Goal: Task Accomplishment & Management: Complete application form

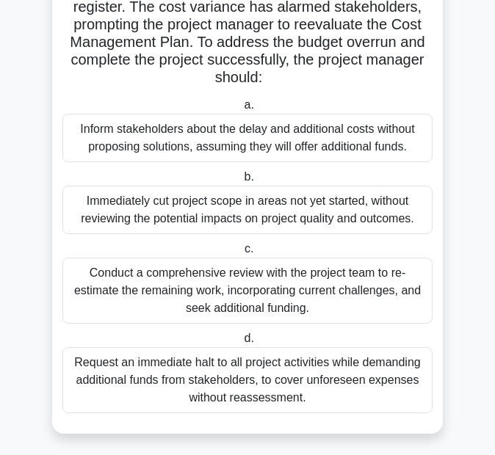
scroll to position [318, 0]
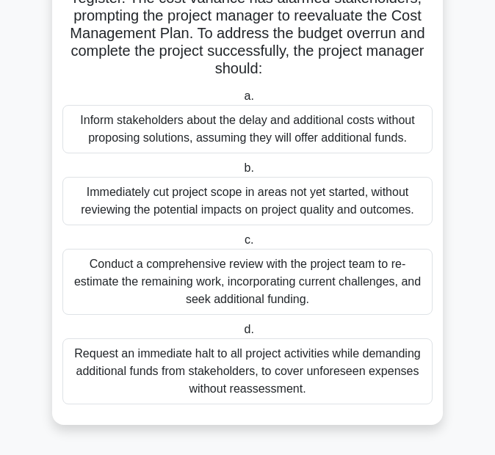
click at [244, 242] on label "c. Conduct a comprehensive review with the project team to re-estimate the rema…" at bounding box center [247, 273] width 370 height 84
click at [241, 242] on input "c. Conduct a comprehensive review with the project team to re-estimate the rema…" at bounding box center [241, 241] width 0 height 10
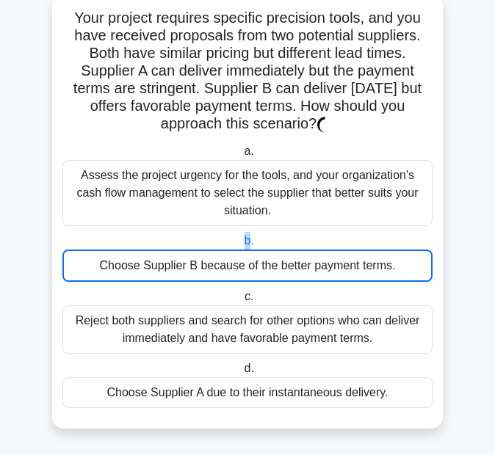
scroll to position [0, 0]
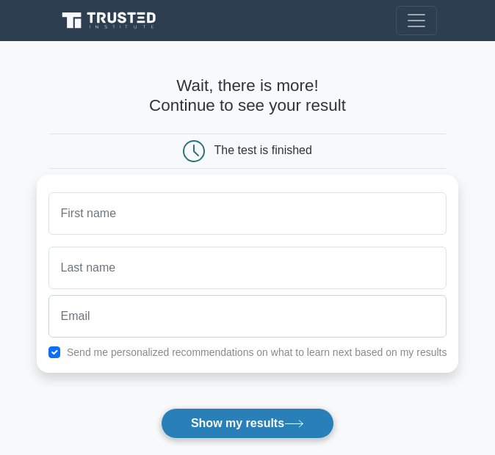
click at [265, 423] on button "Show my results" at bounding box center [247, 423] width 173 height 31
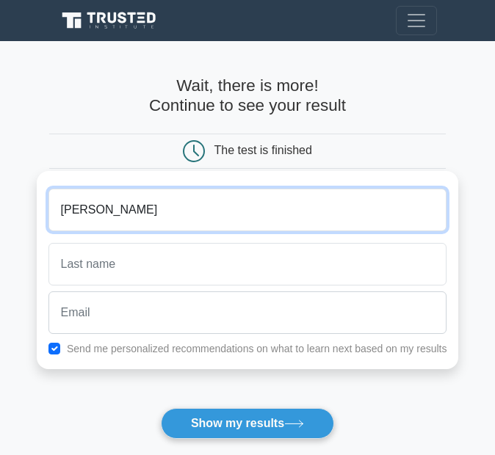
type input "[PERSON_NAME]"
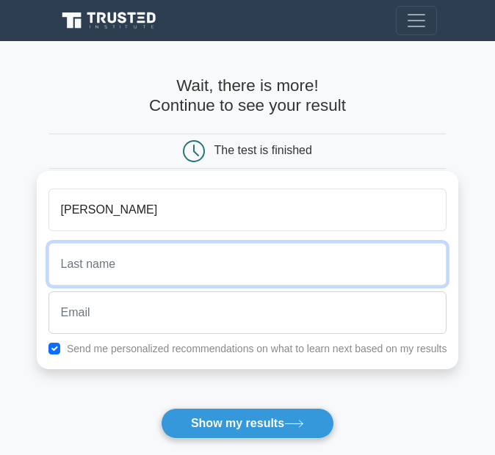
click at [117, 271] on input "text" at bounding box center [247, 264] width 398 height 43
type input "[PERSON_NAME]"
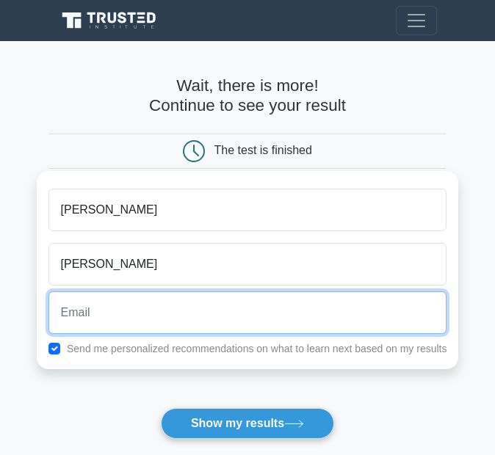
click at [119, 334] on input "email" at bounding box center [247, 312] width 398 height 43
type input "[EMAIL_ADDRESS][DOMAIN_NAME]"
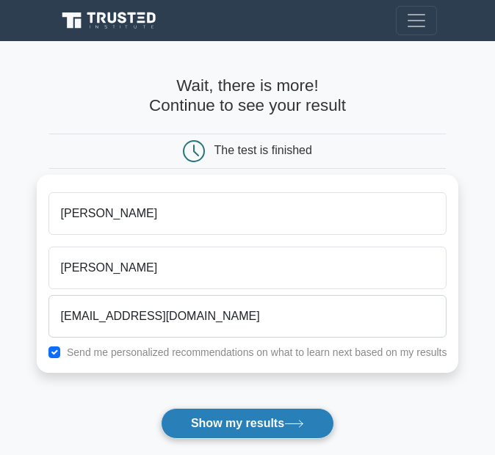
click at [216, 431] on button "Show my results" at bounding box center [247, 423] width 173 height 31
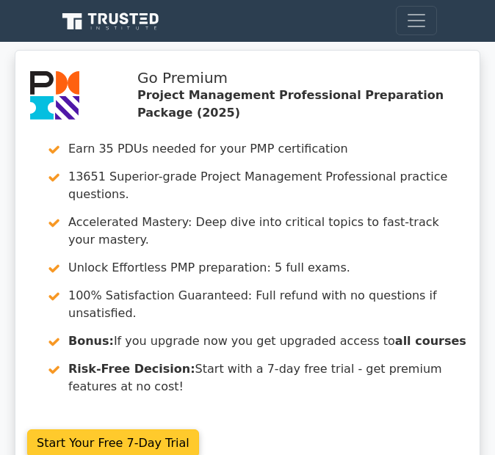
click at [132, 429] on link "Start Your Free 7-Day Trial" at bounding box center [113, 443] width 172 height 28
click at [135, 429] on link "Start Your Free 7-Day Trial" at bounding box center [113, 443] width 172 height 28
